Goal: Find specific page/section: Find specific page/section

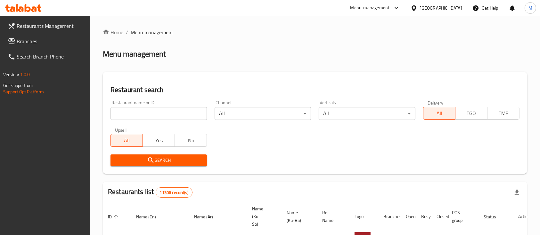
click at [159, 107] on div "Restaurant name or ID Restaurant name or ID" at bounding box center [158, 111] width 96 height 20
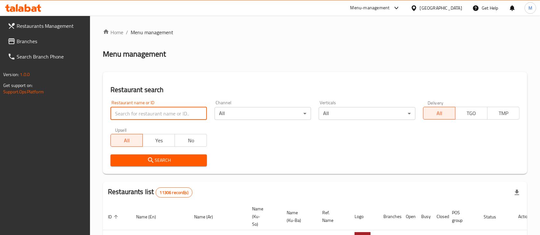
click at [159, 108] on input "search" at bounding box center [158, 113] width 96 height 13
type input ","
type input "زنود الست جدو"
click button "Search" at bounding box center [158, 161] width 96 height 12
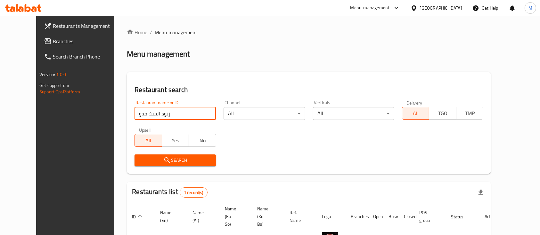
scroll to position [45, 0]
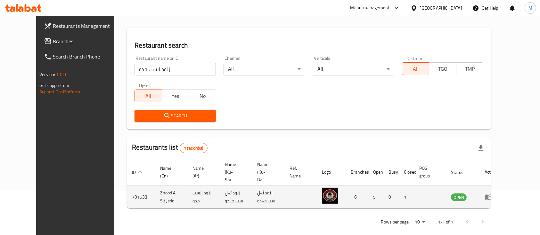
click at [155, 186] on td "Znood Al Sit Jedo" at bounding box center [171, 197] width 32 height 23
copy td "Znood Al Sit Jedo"
